Goal: Use online tool/utility: Utilize a website feature to perform a specific function

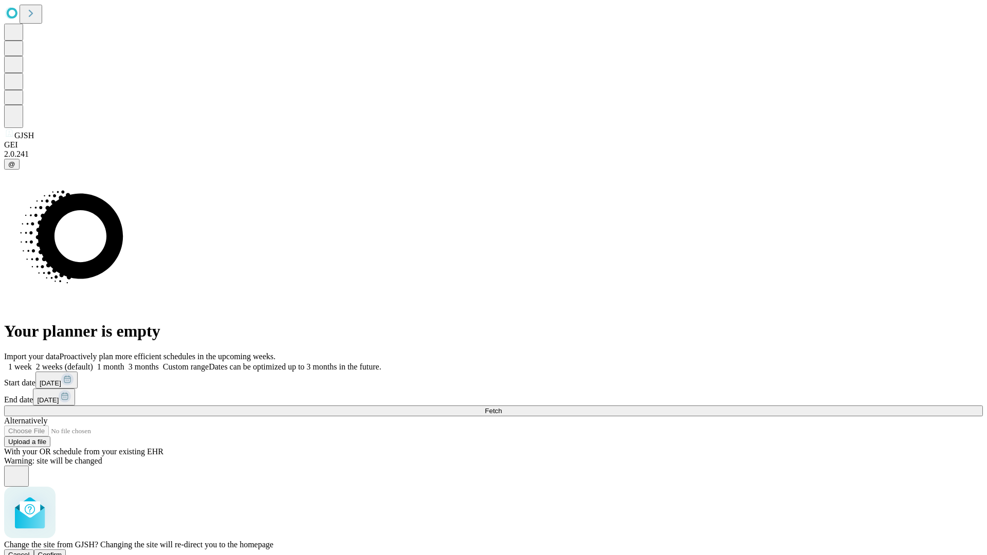
click at [62, 551] on span "Confirm" at bounding box center [50, 555] width 24 height 8
click at [93, 362] on label "2 weeks (default)" at bounding box center [62, 366] width 61 height 9
click at [502, 407] on span "Fetch" at bounding box center [493, 411] width 17 height 8
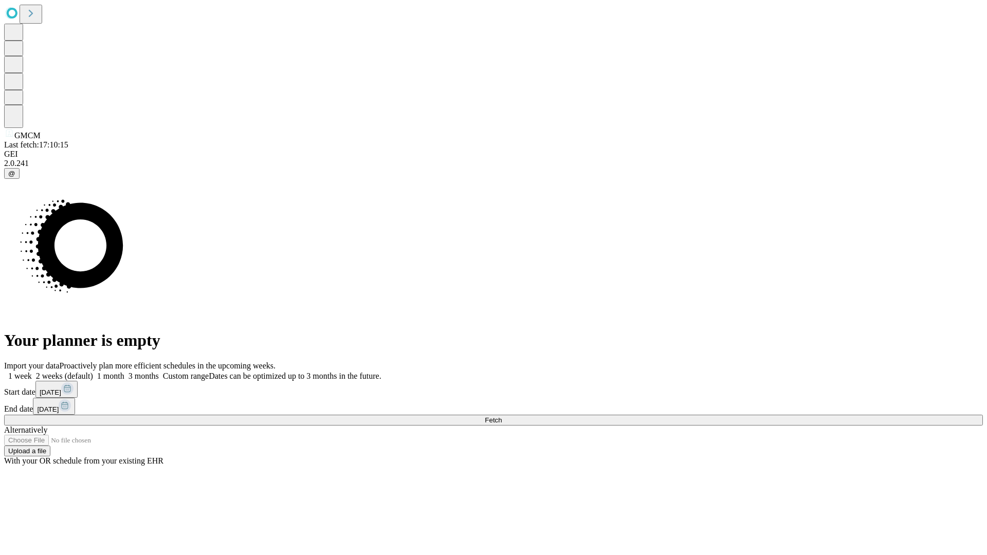
click at [93, 372] on label "2 weeks (default)" at bounding box center [62, 376] width 61 height 9
click at [502, 416] on span "Fetch" at bounding box center [493, 420] width 17 height 8
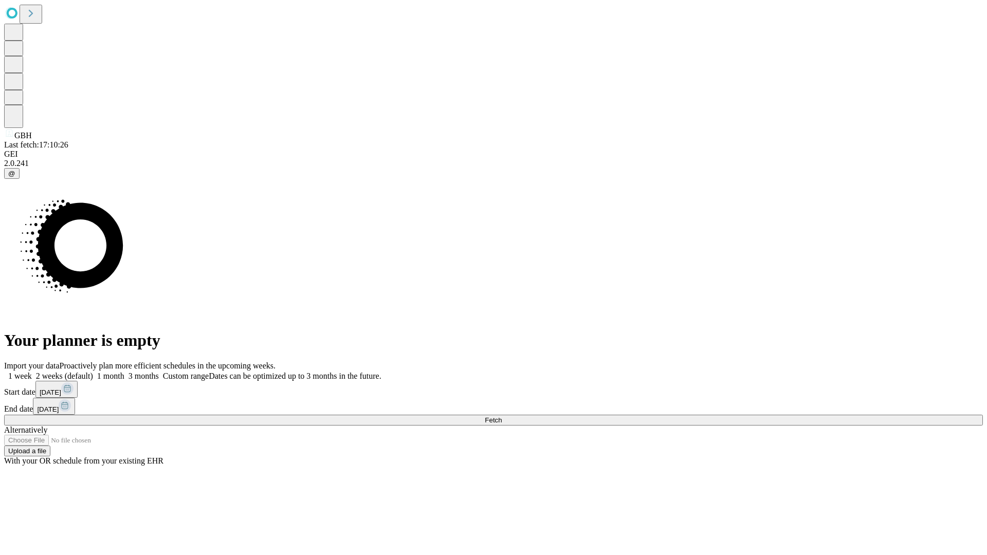
click at [93, 372] on label "2 weeks (default)" at bounding box center [62, 376] width 61 height 9
click at [502, 416] on span "Fetch" at bounding box center [493, 420] width 17 height 8
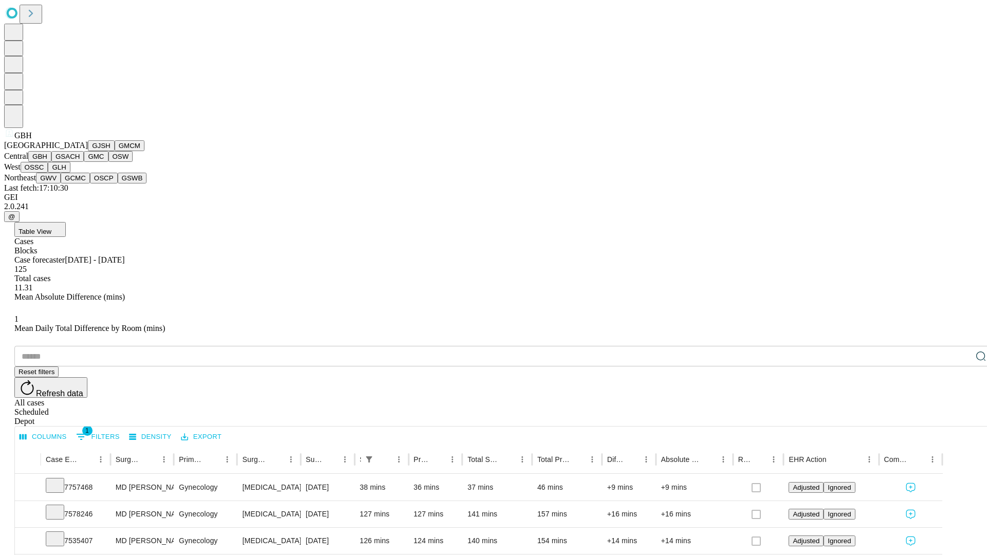
click at [80, 162] on button "GSACH" at bounding box center [67, 156] width 32 height 11
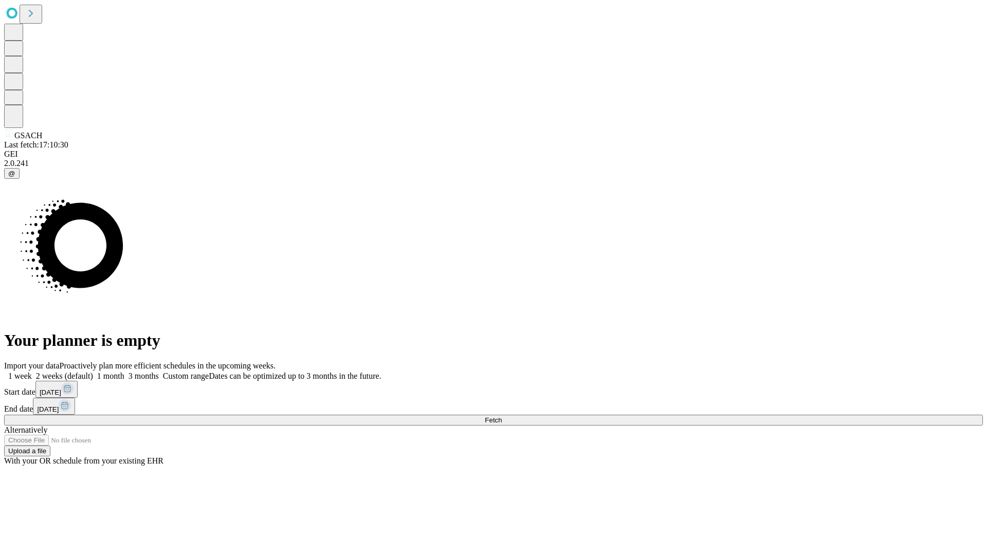
click at [502, 416] on span "Fetch" at bounding box center [493, 420] width 17 height 8
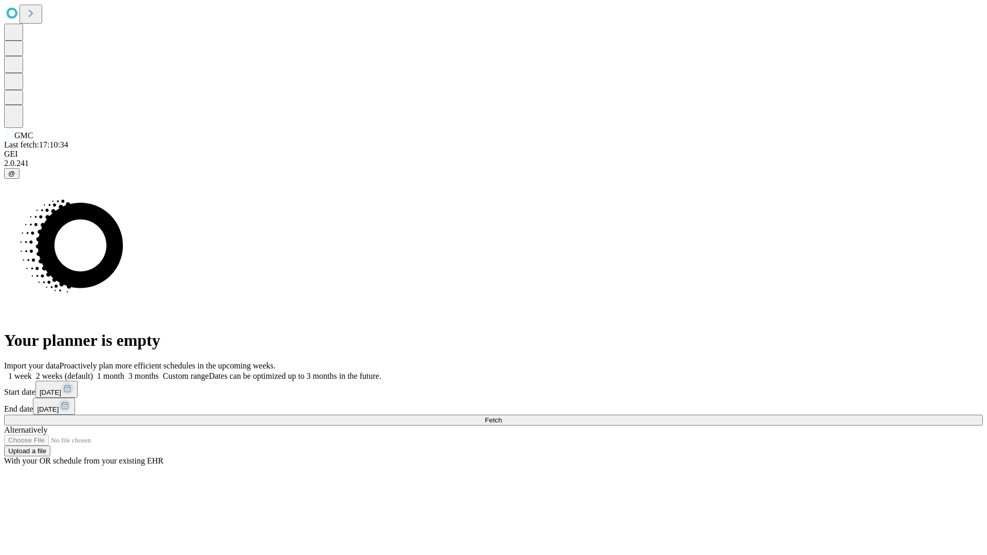
click at [93, 372] on label "2 weeks (default)" at bounding box center [62, 376] width 61 height 9
click at [502, 416] on span "Fetch" at bounding box center [493, 420] width 17 height 8
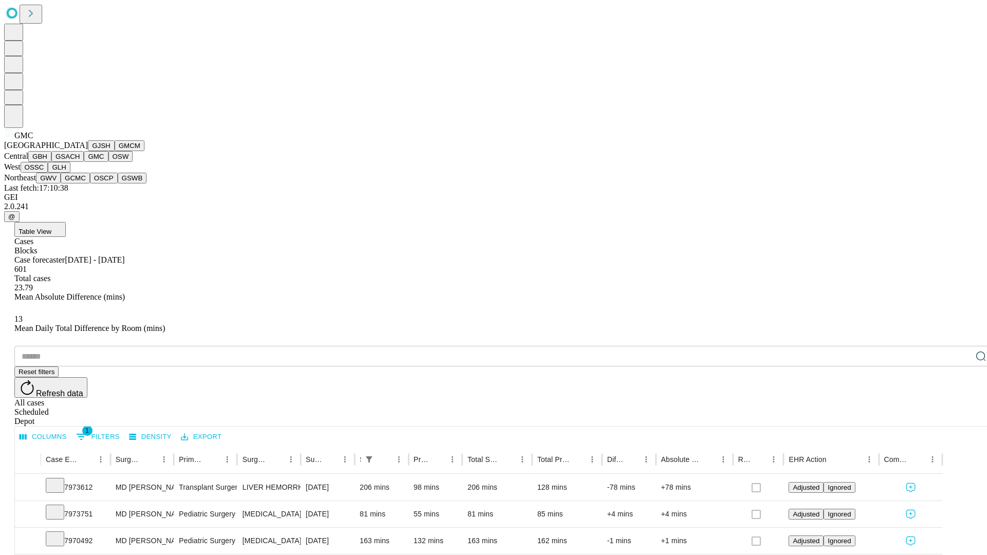
click at [108, 162] on button "OSW" at bounding box center [120, 156] width 25 height 11
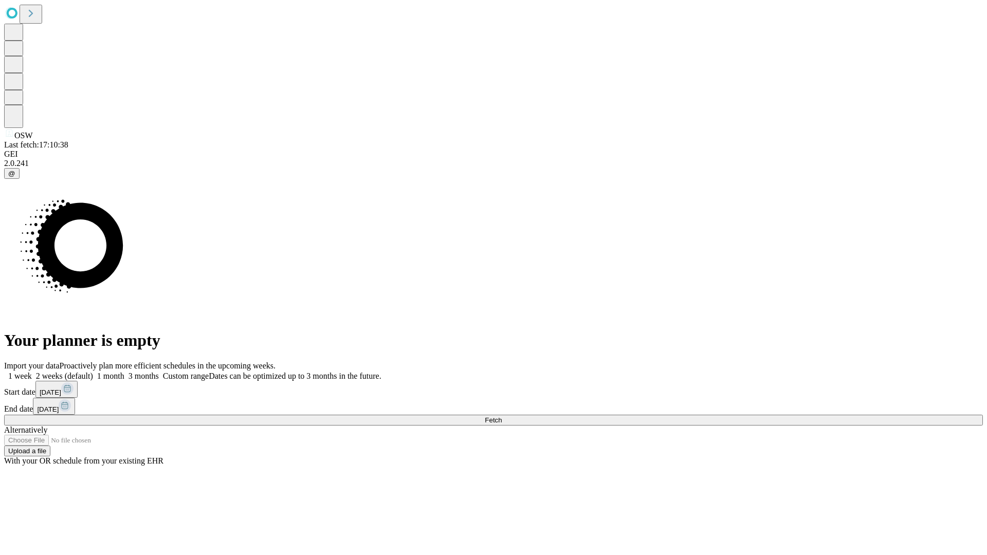
click at [93, 372] on label "2 weeks (default)" at bounding box center [62, 376] width 61 height 9
click at [502, 416] on span "Fetch" at bounding box center [493, 420] width 17 height 8
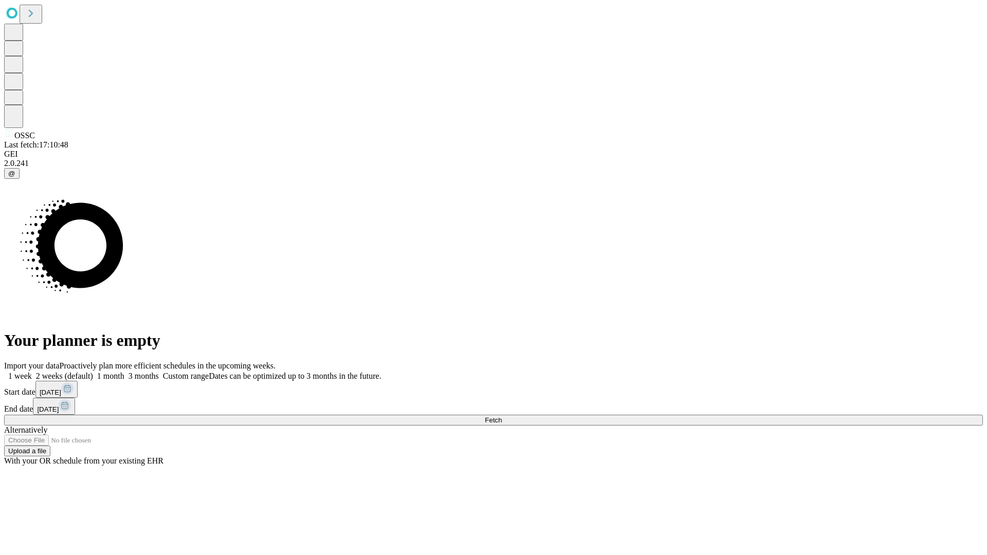
click at [93, 372] on label "2 weeks (default)" at bounding box center [62, 376] width 61 height 9
click at [502, 416] on span "Fetch" at bounding box center [493, 420] width 17 height 8
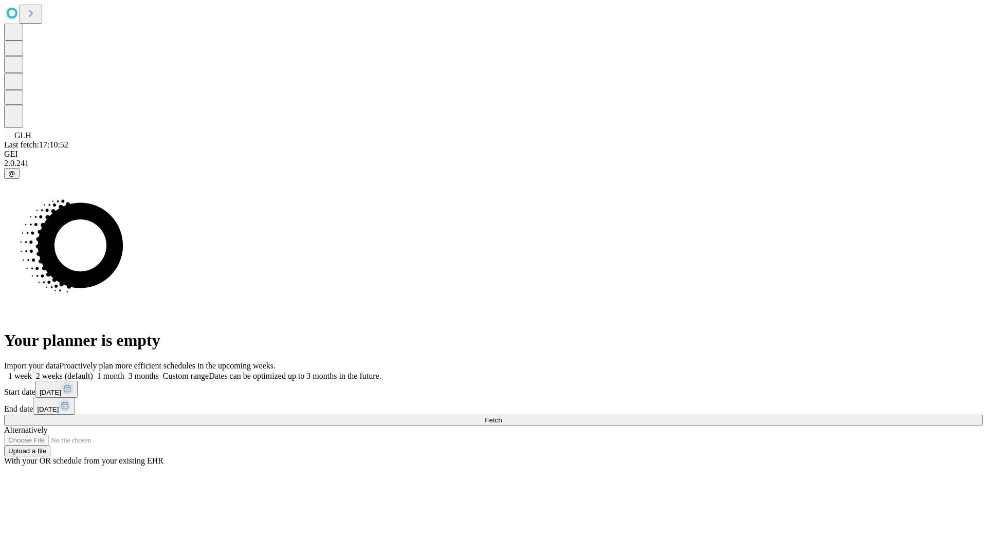
click at [93, 372] on label "2 weeks (default)" at bounding box center [62, 376] width 61 height 9
click at [502, 416] on span "Fetch" at bounding box center [493, 420] width 17 height 8
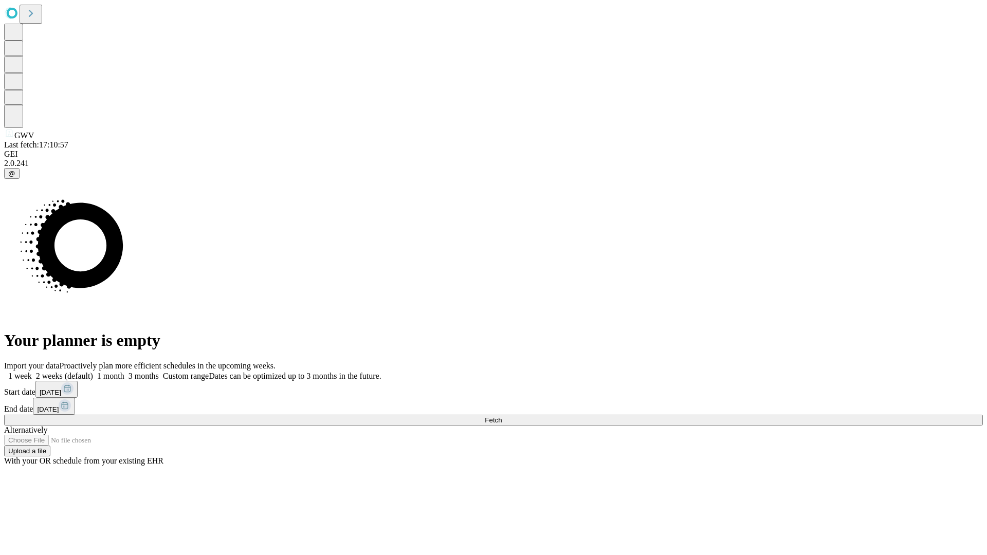
click at [93, 372] on label "2 weeks (default)" at bounding box center [62, 376] width 61 height 9
click at [502, 416] on span "Fetch" at bounding box center [493, 420] width 17 height 8
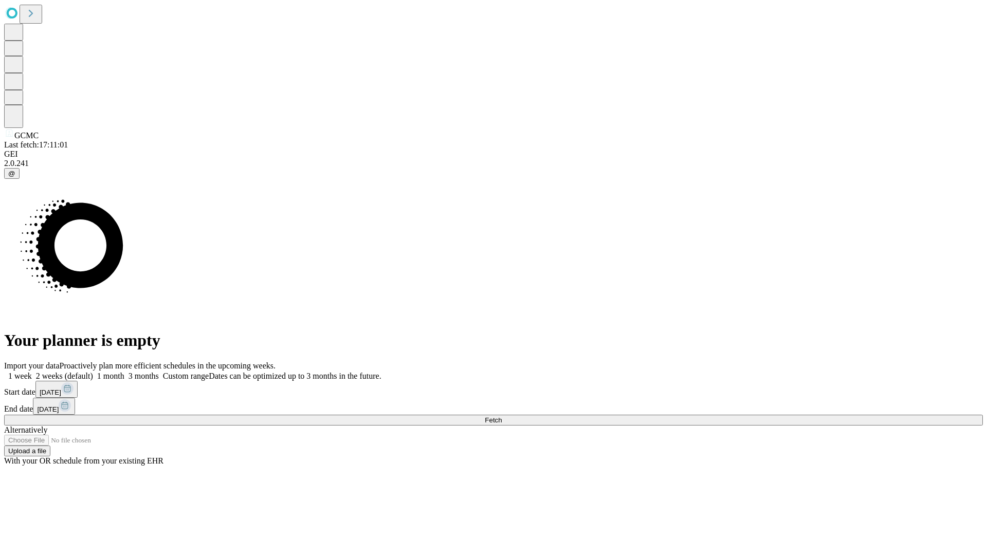
click at [93, 372] on label "2 weeks (default)" at bounding box center [62, 376] width 61 height 9
click at [502, 416] on span "Fetch" at bounding box center [493, 420] width 17 height 8
